Goal: Transaction & Acquisition: Purchase product/service

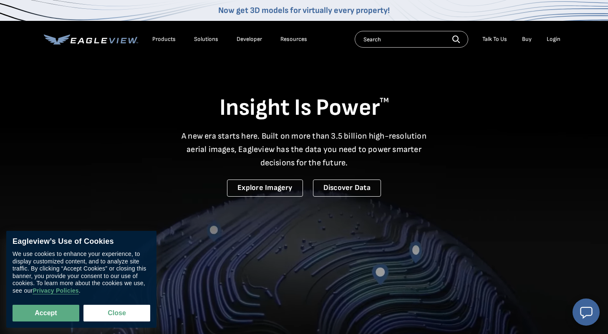
click at [555, 38] on div "Login" at bounding box center [554, 39] width 14 height 8
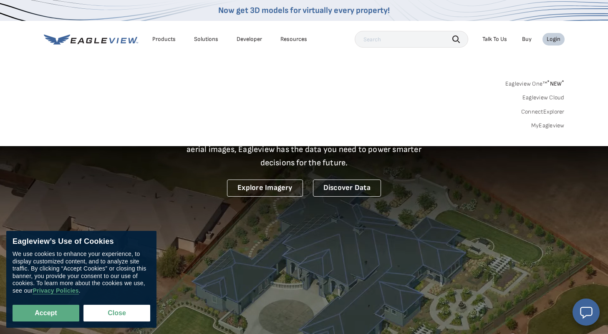
click at [554, 39] on div "Login" at bounding box center [554, 39] width 14 height 8
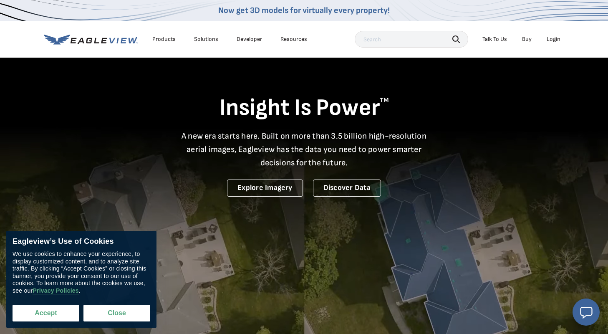
click at [48, 311] on button "Accept" at bounding box center [46, 313] width 67 height 17
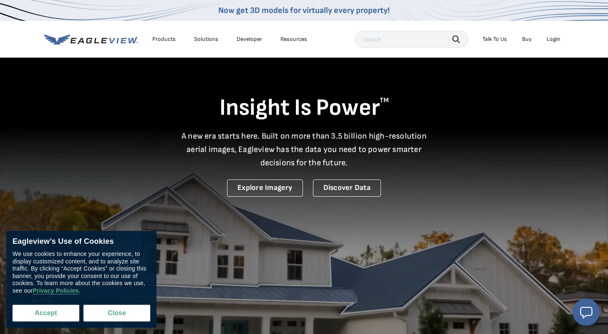
checkbox input "true"
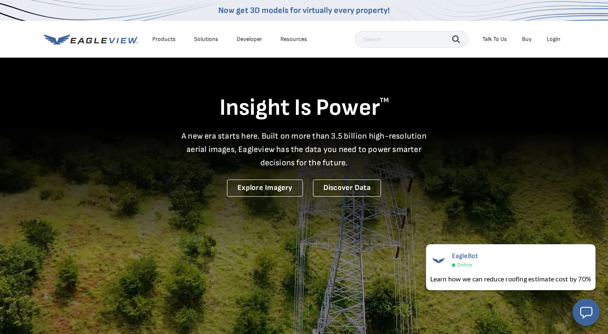
click at [554, 38] on div "Login" at bounding box center [554, 39] width 14 height 8
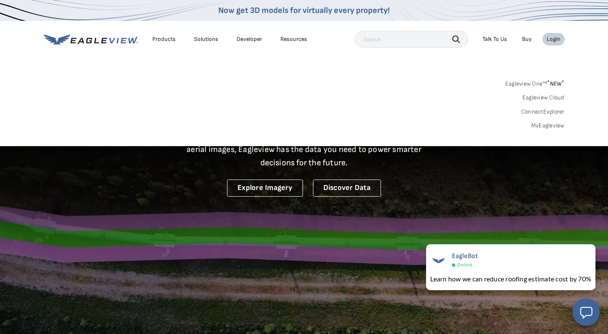
click at [546, 124] on link "MyEagleview" at bounding box center [547, 126] width 33 height 8
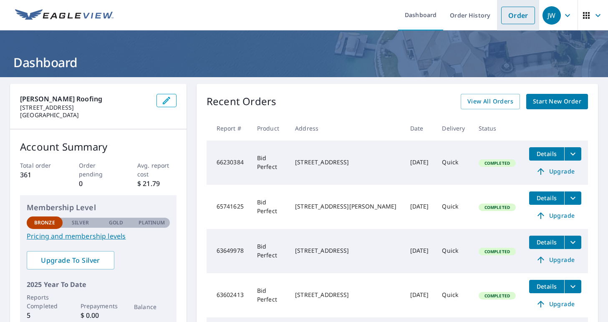
click at [514, 17] on link "Order" at bounding box center [518, 16] width 34 height 18
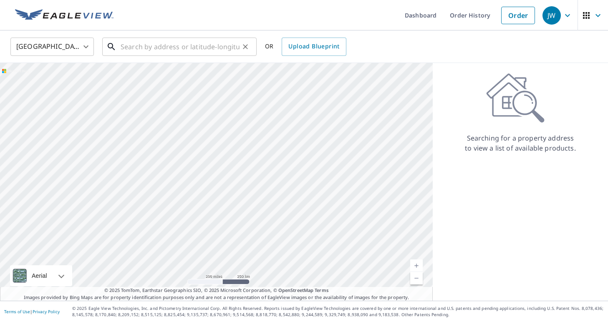
click at [148, 51] on input "text" at bounding box center [180, 46] width 119 height 23
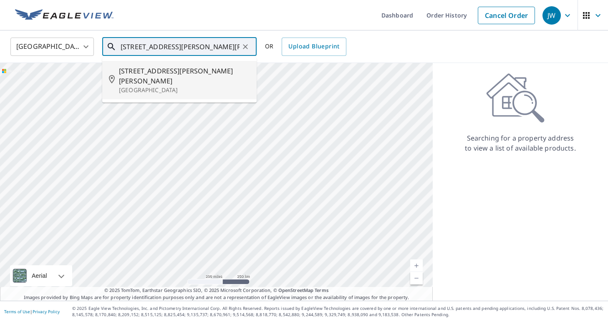
click at [143, 72] on span "90 Edward Dr SE" at bounding box center [184, 76] width 131 height 20
type input "90 Edward Dr SE Le Mars, IA 51031"
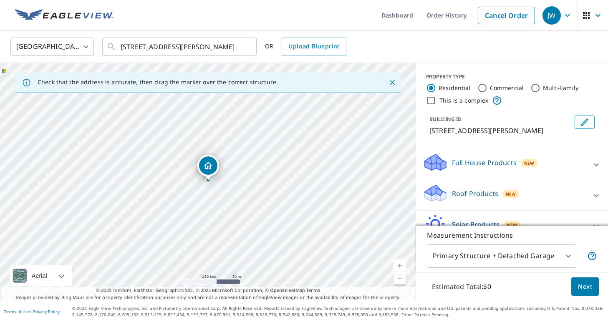
click at [393, 82] on icon "Close" at bounding box center [392, 82] width 8 height 8
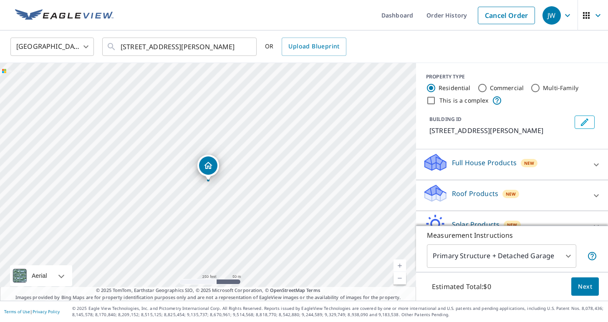
click at [400, 265] on link "Current Level 17, Zoom In" at bounding box center [400, 266] width 13 height 13
click at [400, 265] on link "Current Level 18, Zoom In" at bounding box center [400, 266] width 13 height 13
click at [400, 266] on link "Current Level 19, Zoom In" at bounding box center [400, 266] width 13 height 13
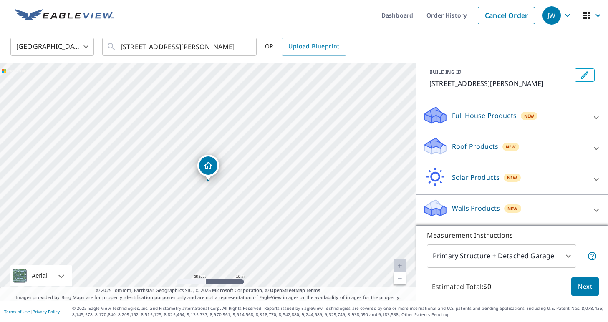
scroll to position [47, 0]
click at [597, 149] on icon at bounding box center [597, 149] width 10 height 10
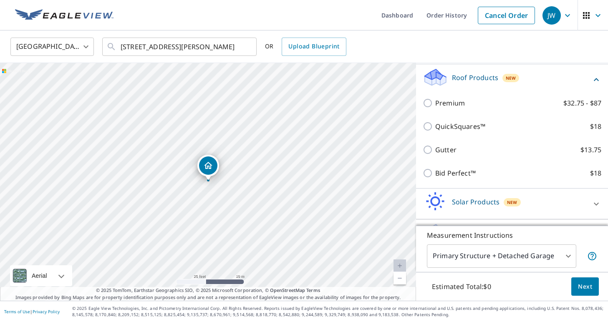
scroll to position [118, 0]
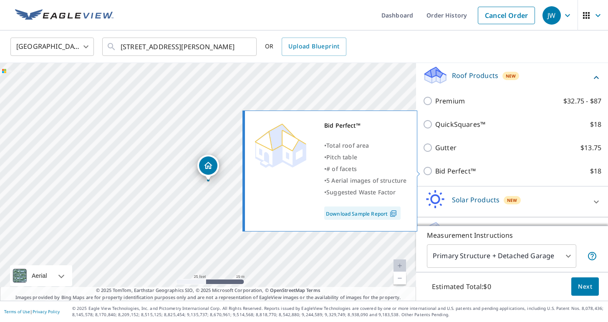
click at [428, 170] on input "Bid Perfect™ $18" at bounding box center [429, 171] width 13 height 10
checkbox input "true"
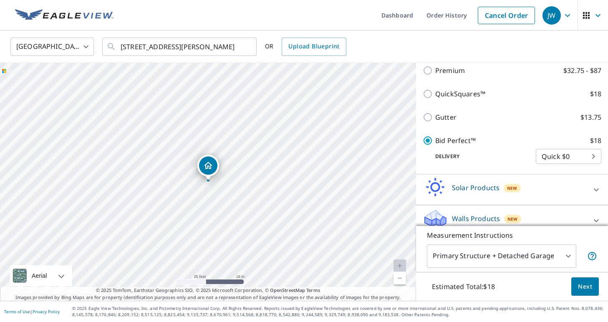
scroll to position [164, 0]
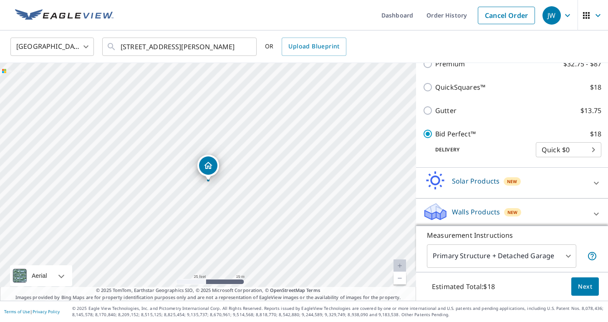
click at [595, 150] on body "JW JW Dashboard Order History Cancel Order JW United States US ​ 90 Edward Dr S…" at bounding box center [304, 161] width 608 height 322
click at [595, 150] on li "Quick $0" at bounding box center [569, 149] width 66 height 15
click at [584, 286] on span "Next" at bounding box center [585, 287] width 14 height 10
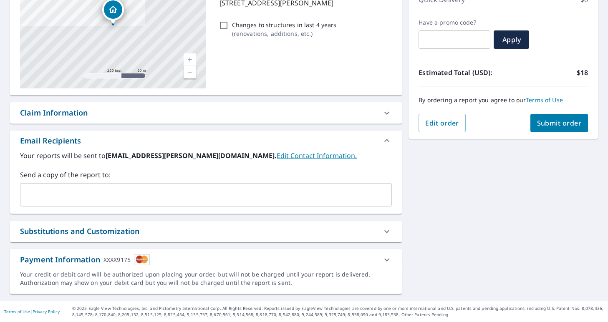
scroll to position [127, 0]
click at [555, 122] on span "Submit order" at bounding box center [559, 123] width 45 height 9
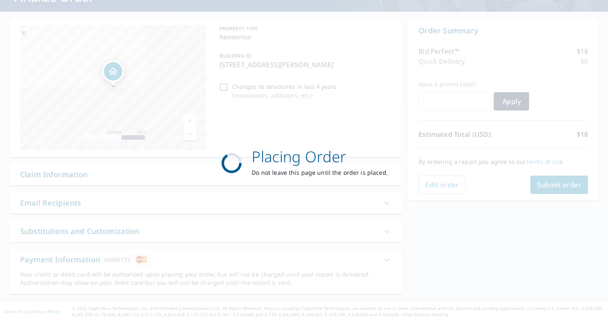
scroll to position [66, 0]
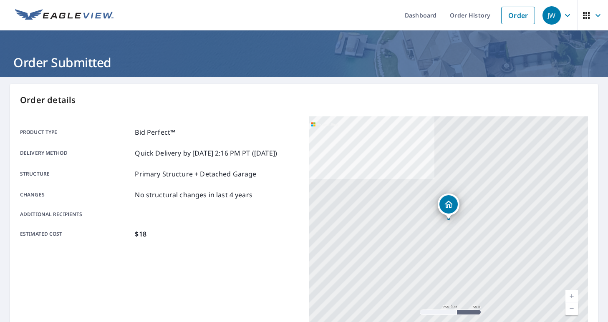
click at [566, 15] on icon "button" at bounding box center [567, 15] width 5 height 3
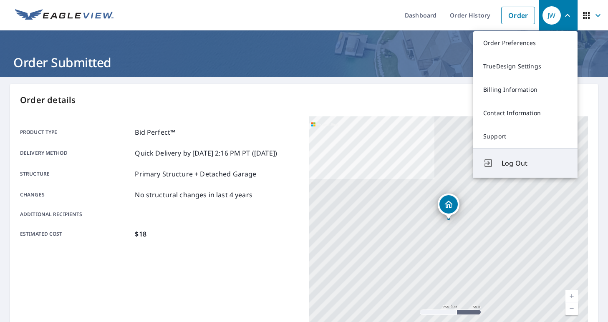
click at [512, 160] on span "Log Out" at bounding box center [535, 163] width 66 height 10
